Goal: Navigation & Orientation: Find specific page/section

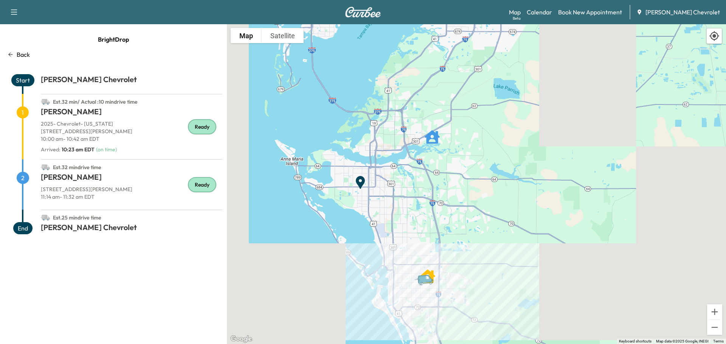
click at [125, 127] on p "[STREET_ADDRESS][PERSON_NAME]" at bounding box center [132, 131] width 182 height 8
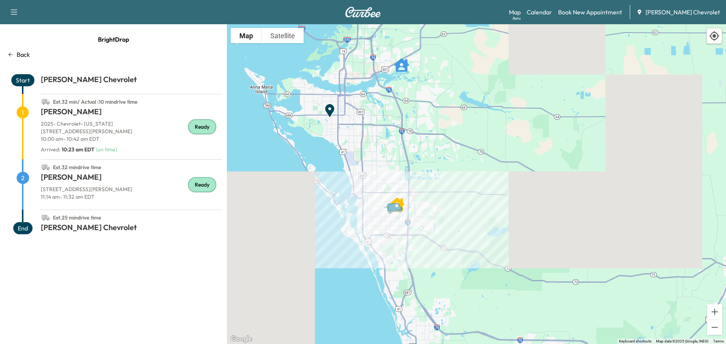
drag, startPoint x: 450, startPoint y: 278, endPoint x: 417, endPoint y: 185, distance: 99.0
click at [417, 185] on div "To activate drag with keyboard, press Alt + Enter. Once in keyboard drag state,…" at bounding box center [476, 184] width 499 height 320
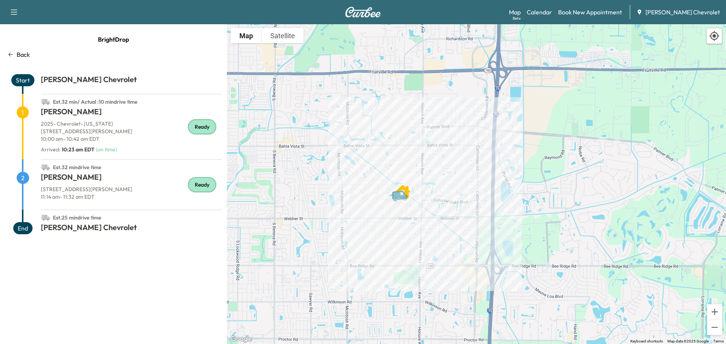
drag, startPoint x: 421, startPoint y: 209, endPoint x: 414, endPoint y: 169, distance: 40.2
click at [414, 169] on div "To activate drag with keyboard, press Alt + Enter. Once in keyboard drag state,…" at bounding box center [476, 184] width 499 height 320
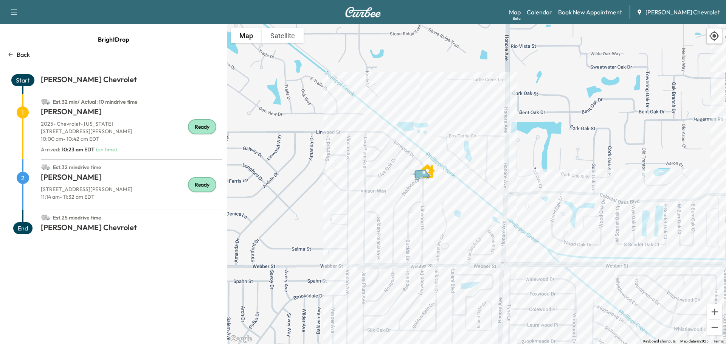
drag, startPoint x: 416, startPoint y: 176, endPoint x: 396, endPoint y: 208, distance: 38.4
click at [396, 208] on div "To activate drag with keyboard, press Alt + Enter. Once in keyboard drag state,…" at bounding box center [476, 184] width 499 height 320
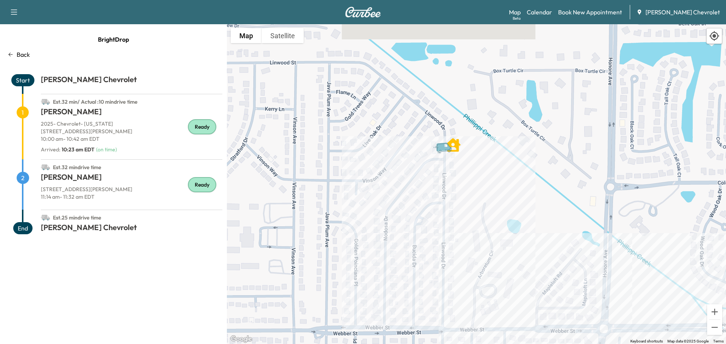
click at [19, 113] on span "1" at bounding box center [23, 112] width 12 height 12
click at [547, 14] on link "Calendar" at bounding box center [539, 12] width 25 height 9
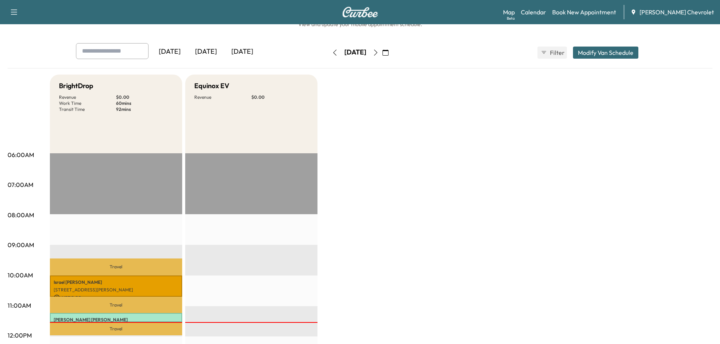
scroll to position [76, 0]
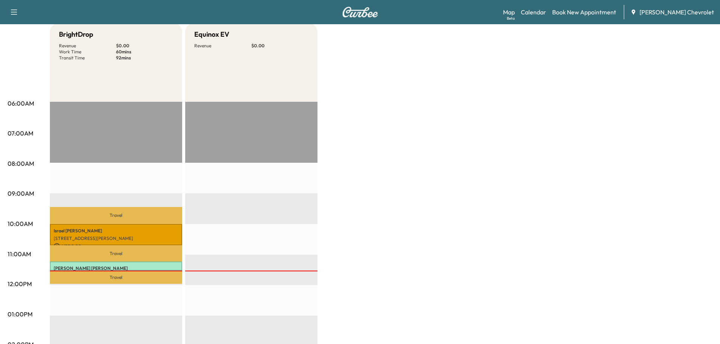
click at [544, 9] on link "Calendar" at bounding box center [533, 12] width 25 height 9
click at [511, 10] on div "Support Log Out Map Beta Calendar Book New Appointment [PERSON_NAME] Chevrolet" at bounding box center [360, 12] width 720 height 24
click at [515, 11] on link "Map Beta" at bounding box center [509, 12] width 12 height 9
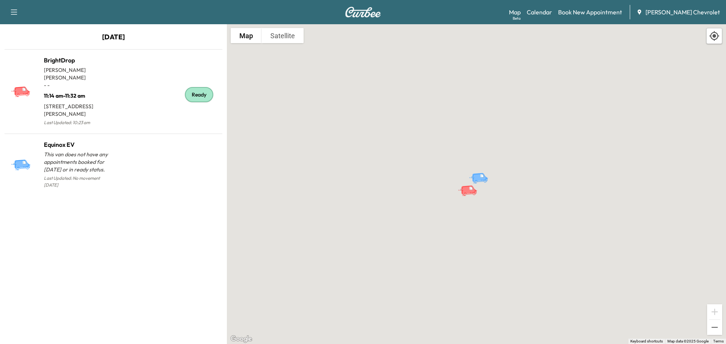
click at [84, 81] on p "- -" at bounding box center [79, 85] width 70 height 8
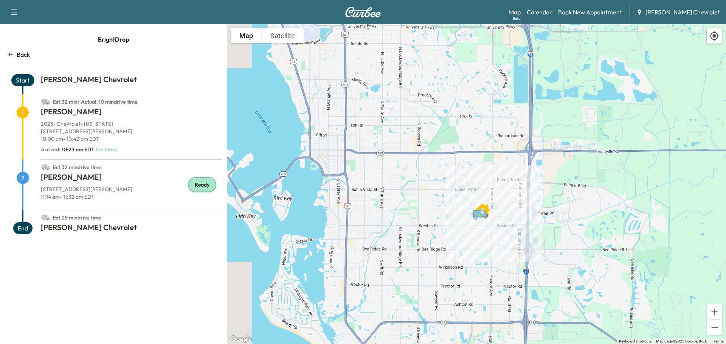
drag, startPoint x: 504, startPoint y: 278, endPoint x: 475, endPoint y: 237, distance: 50.9
click at [479, 242] on div "To activate drag with keyboard, press Alt + Enter. Once in keyboard drag state,…" at bounding box center [476, 184] width 499 height 320
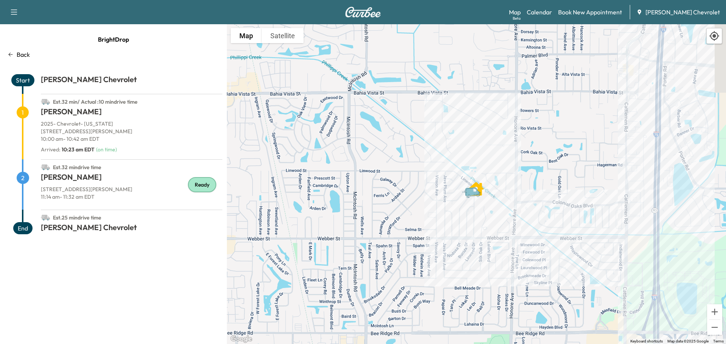
click at [27, 177] on span "2" at bounding box center [23, 178] width 12 height 12
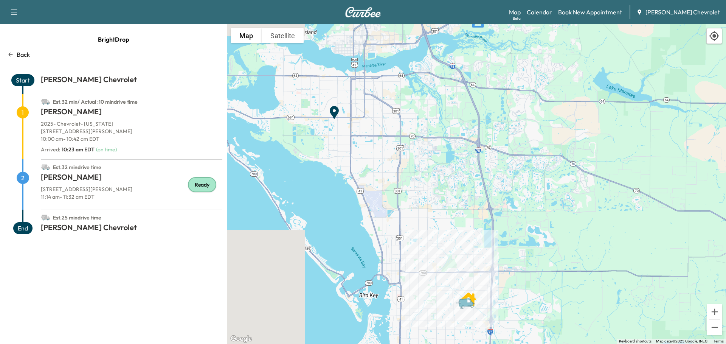
drag, startPoint x: 602, startPoint y: 100, endPoint x: 521, endPoint y: 239, distance: 161.0
click at [521, 240] on div "To activate drag with keyboard, press Alt + Enter. Once in keyboard drag state,…" at bounding box center [476, 184] width 499 height 320
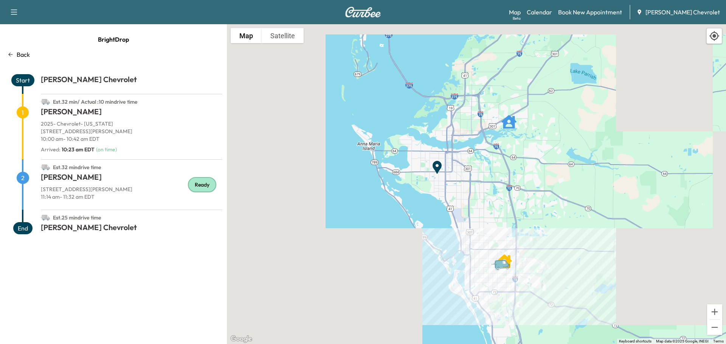
drag, startPoint x: 511, startPoint y: 100, endPoint x: 514, endPoint y: 146, distance: 46.6
click at [514, 146] on div "To activate drag with keyboard, press Alt + Enter. Once in keyboard drag state,…" at bounding box center [476, 184] width 499 height 320
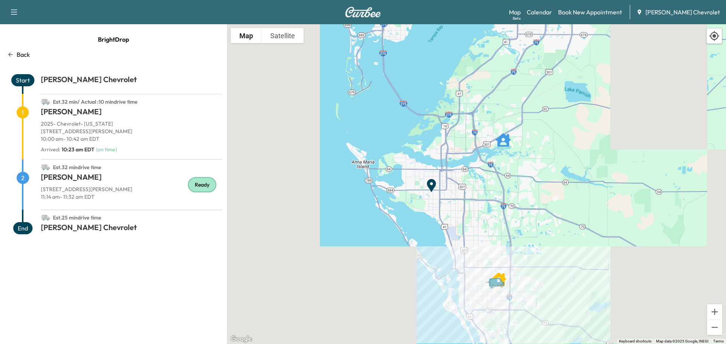
click at [504, 142] on icon "STEPHANIE LYNNE GEHRON" at bounding box center [503, 140] width 15 height 14
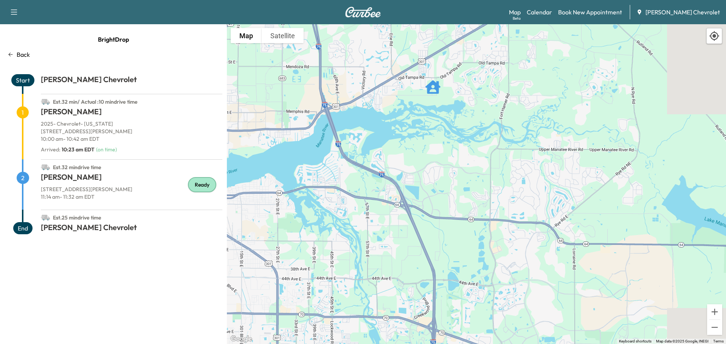
drag, startPoint x: 481, startPoint y: 170, endPoint x: 433, endPoint y: 123, distance: 67.4
click at [433, 124] on div "To activate drag with keyboard, press Alt + Enter. Once in keyboard drag state,…" at bounding box center [476, 184] width 499 height 320
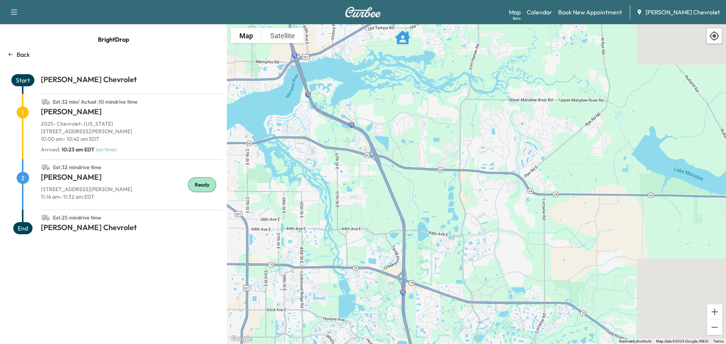
drag, startPoint x: 448, startPoint y: 272, endPoint x: 444, endPoint y: 110, distance: 161.5
click at [440, 120] on div "To activate drag with keyboard, press Alt + Enter. Once in keyboard drag state,…" at bounding box center [476, 184] width 499 height 320
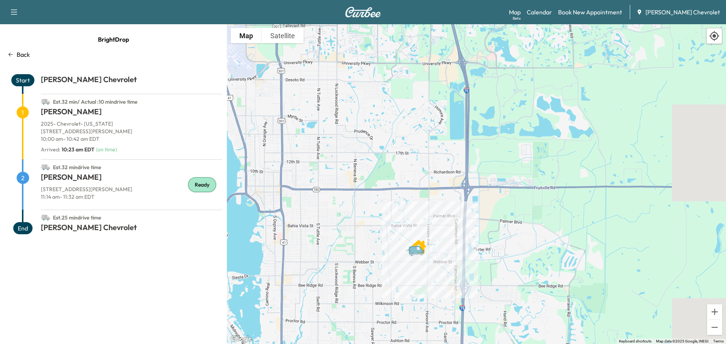
drag, startPoint x: 417, startPoint y: 237, endPoint x: 452, endPoint y: 150, distance: 94.2
click at [452, 150] on div "To activate drag with keyboard, press Alt + Enter. Once in keyboard drag state,…" at bounding box center [476, 184] width 499 height 320
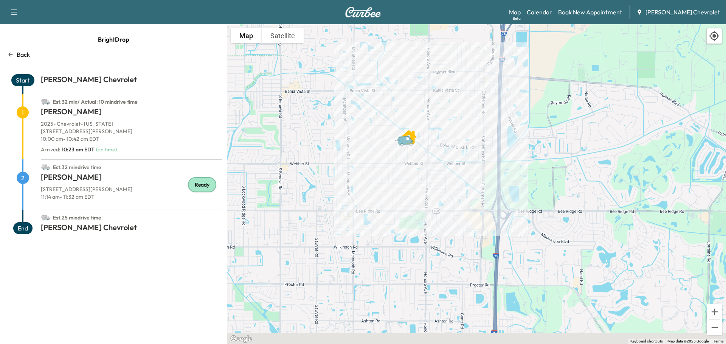
drag, startPoint x: 439, startPoint y: 250, endPoint x: 431, endPoint y: 151, distance: 100.1
click at [431, 151] on div "To activate drag with keyboard, press Alt + Enter. Once in keyboard drag state,…" at bounding box center [476, 184] width 499 height 320
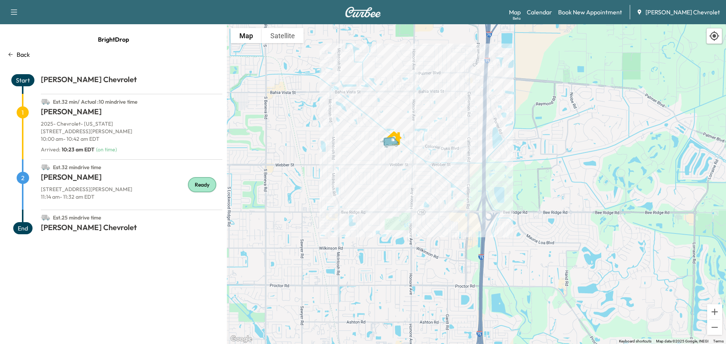
drag, startPoint x: 380, startPoint y: 140, endPoint x: 383, endPoint y: 196, distance: 55.7
click at [383, 196] on div "To activate drag with keyboard, press Alt + Enter. Once in keyboard drag state,…" at bounding box center [476, 184] width 499 height 320
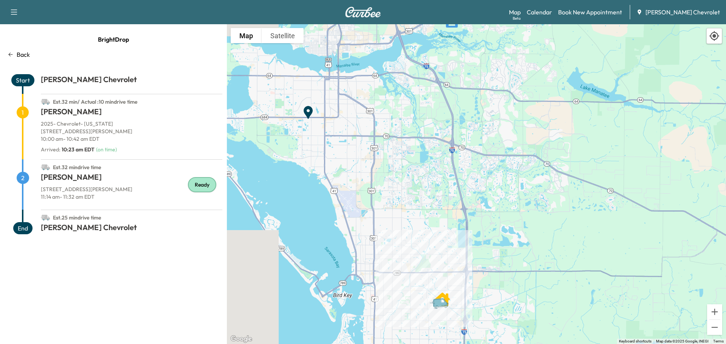
drag, startPoint x: 478, startPoint y: 84, endPoint x: 492, endPoint y: 258, distance: 175.3
click at [493, 261] on div "To activate drag with keyboard, press Alt + Enter. Once in keyboard drag state,…" at bounding box center [476, 184] width 499 height 320
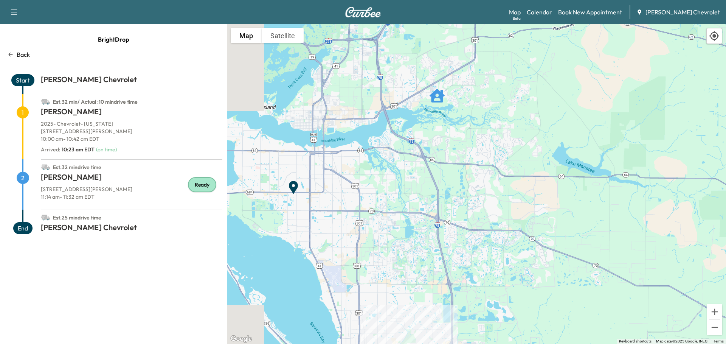
drag, startPoint x: 486, startPoint y: 141, endPoint x: 470, endPoint y: 223, distance: 83.2
click at [470, 223] on div "To activate drag with keyboard, press Alt + Enter. Once in keyboard drag state,…" at bounding box center [476, 184] width 499 height 320
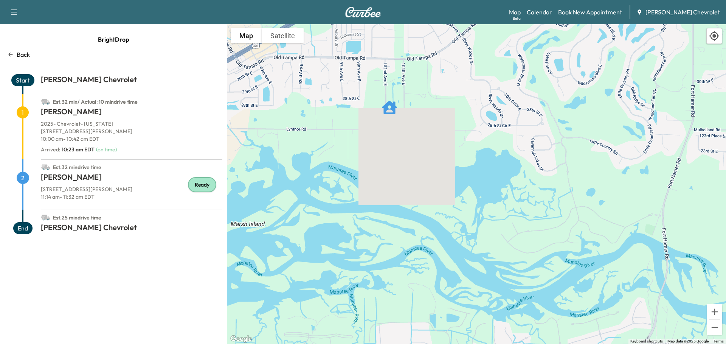
click at [546, 11] on link "Calendar" at bounding box center [539, 12] width 25 height 9
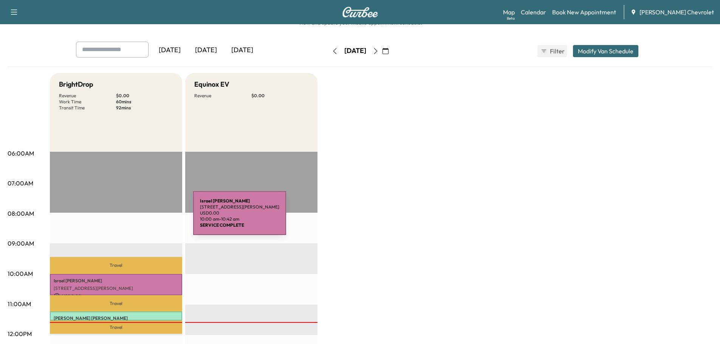
scroll to position [113, 0]
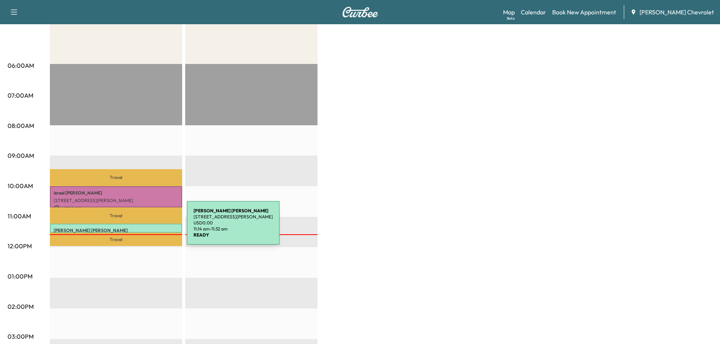
click at [130, 227] on p "[PERSON_NAME]" at bounding box center [116, 230] width 125 height 6
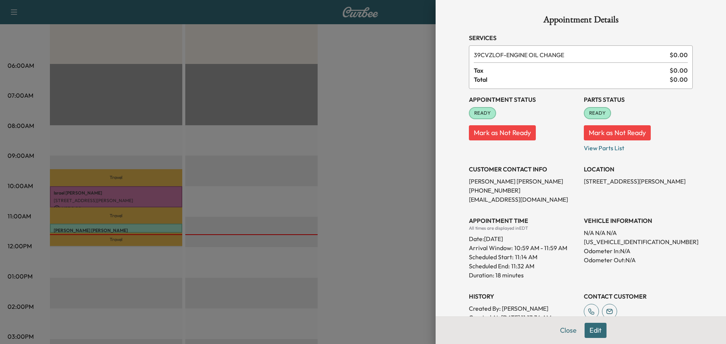
click at [307, 143] on div at bounding box center [363, 172] width 726 height 344
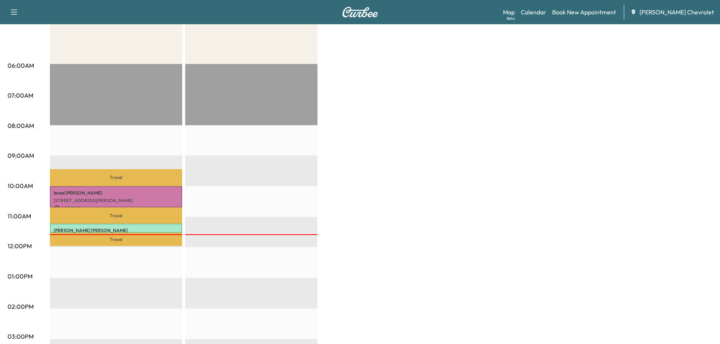
click at [515, 11] on link "Map Beta" at bounding box center [509, 12] width 12 height 9
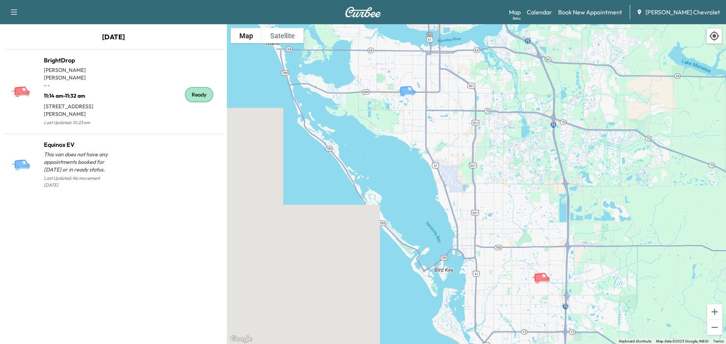
click at [83, 89] on p "11:14 am - 11:32 am" at bounding box center [79, 94] width 70 height 11
